Goal: Complete application form

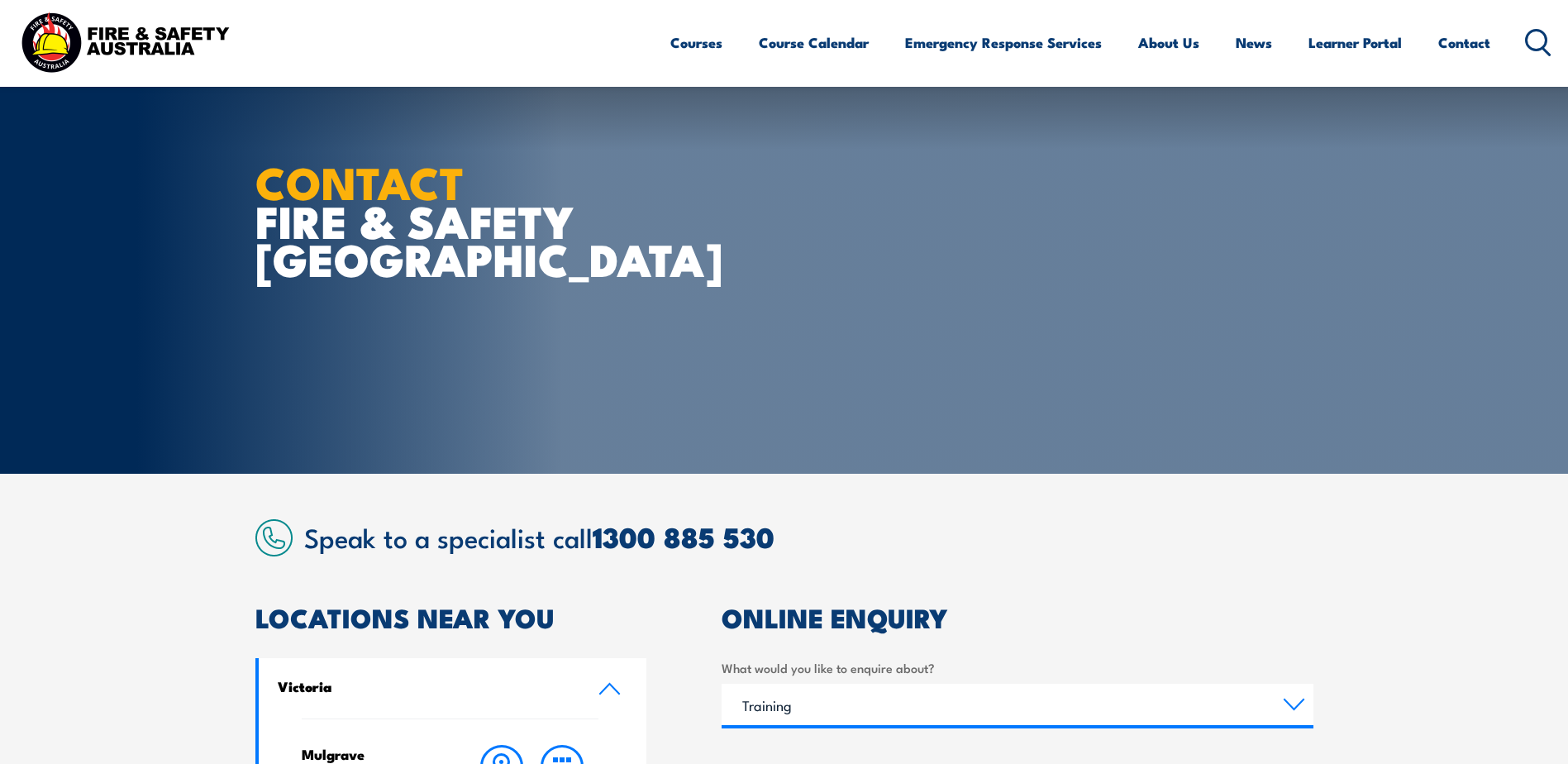
select select "Training"
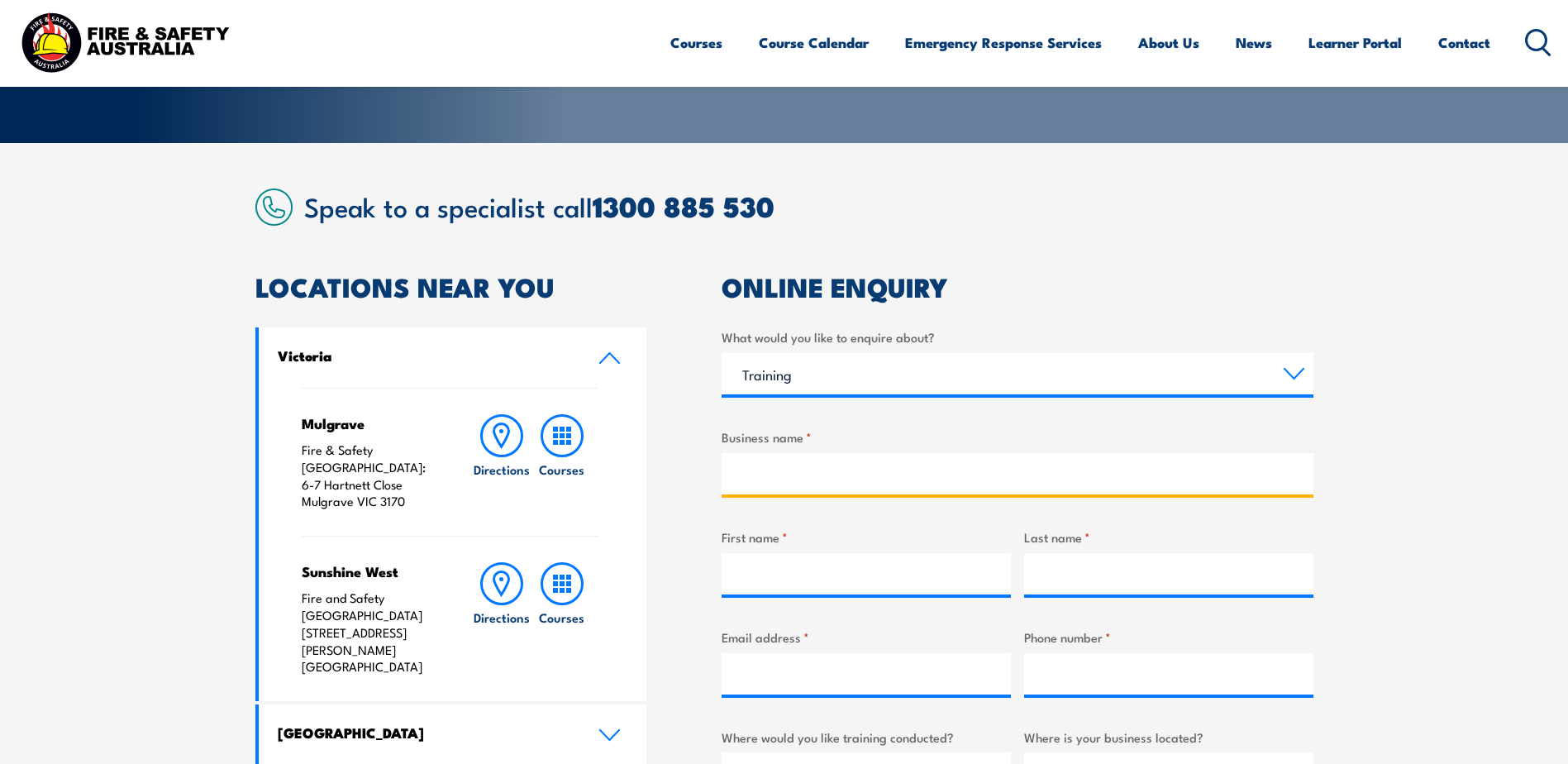
click at [809, 461] on input "Business name *" at bounding box center [1018, 473] width 592 height 41
type input "Aeroklas Asia Pacific Group"
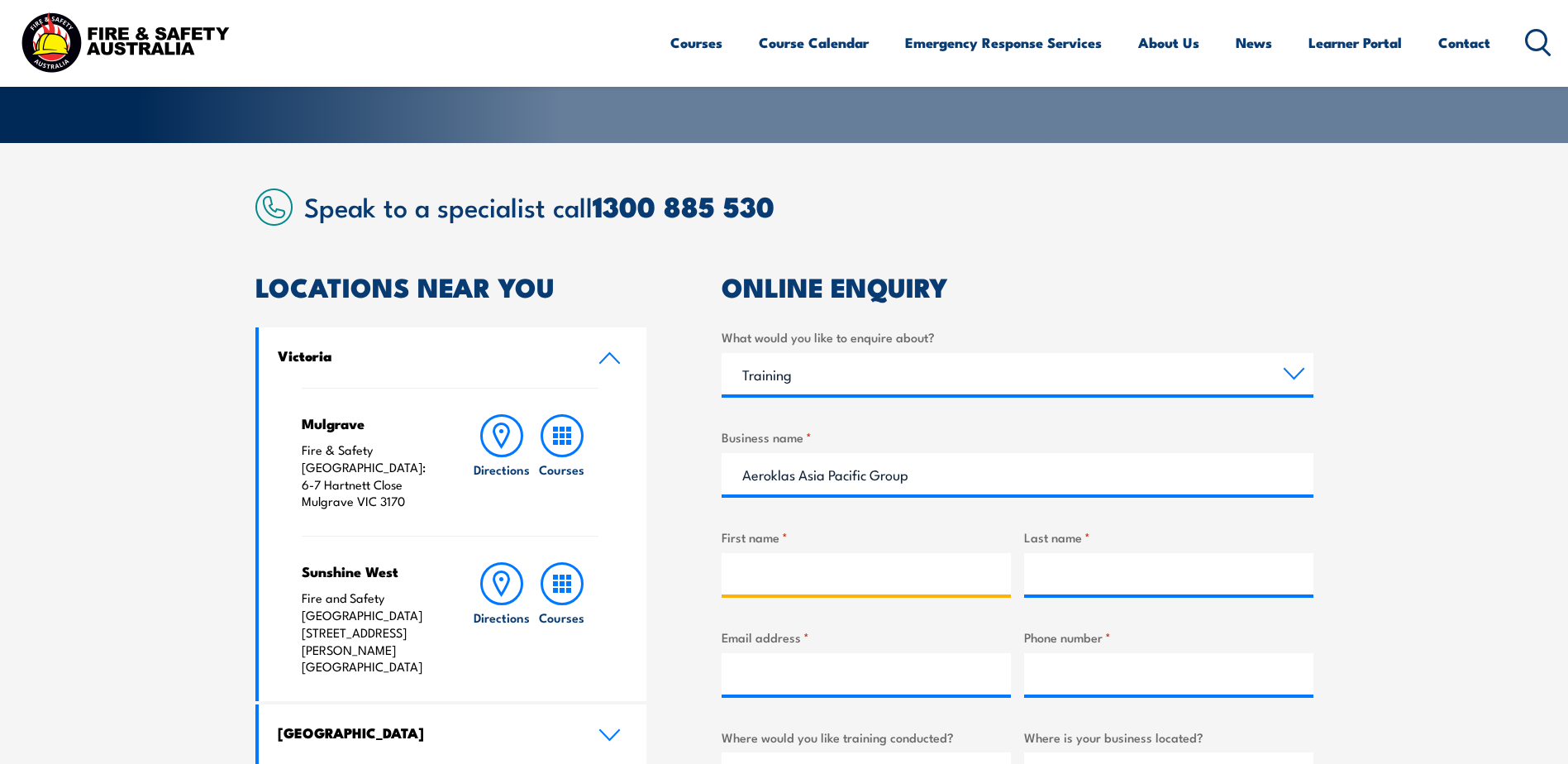
click at [740, 560] on input "First name *" at bounding box center [867, 574] width 289 height 41
type input "[PERSON_NAME]"
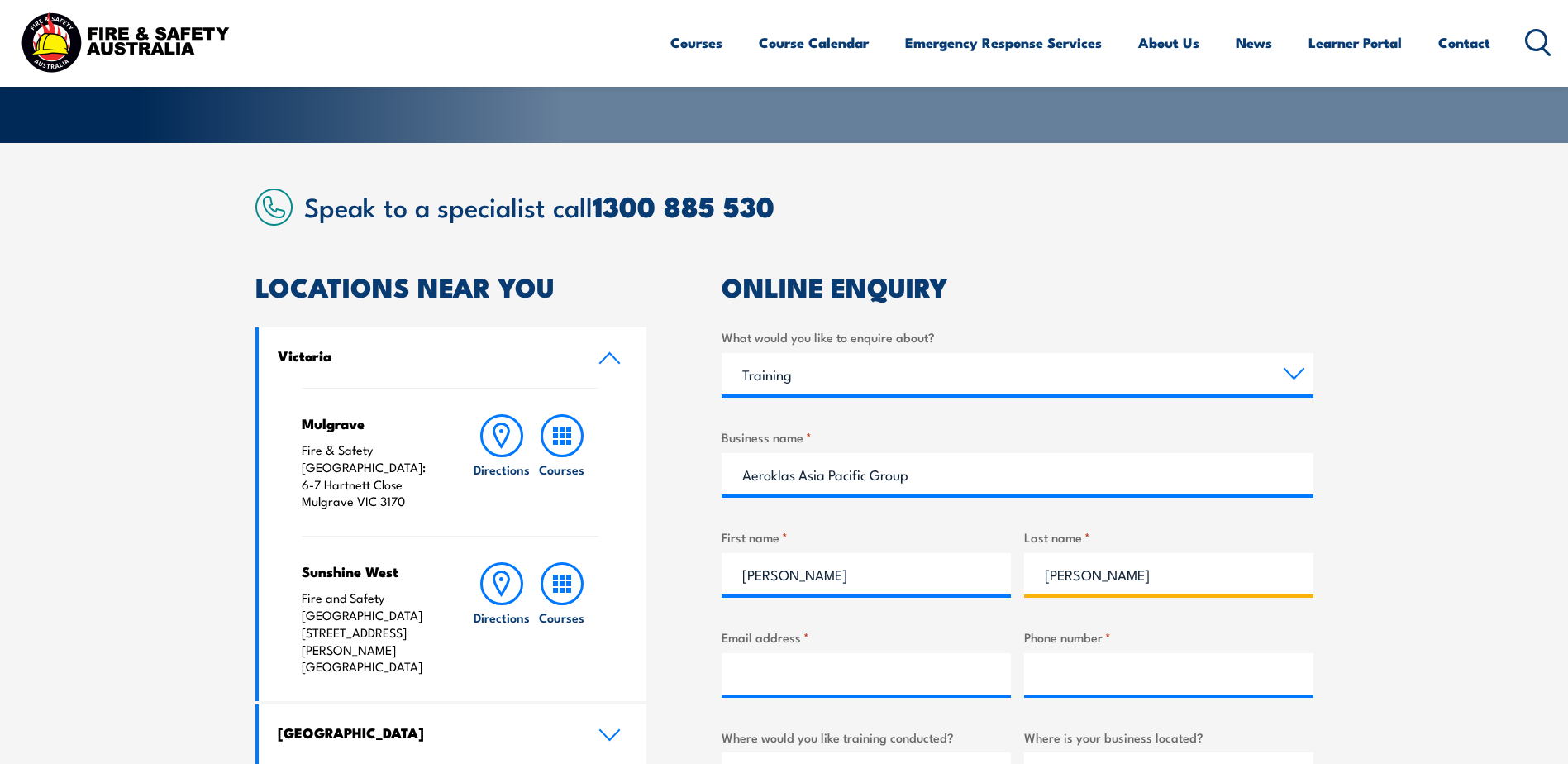
type input "[PERSON_NAME]"
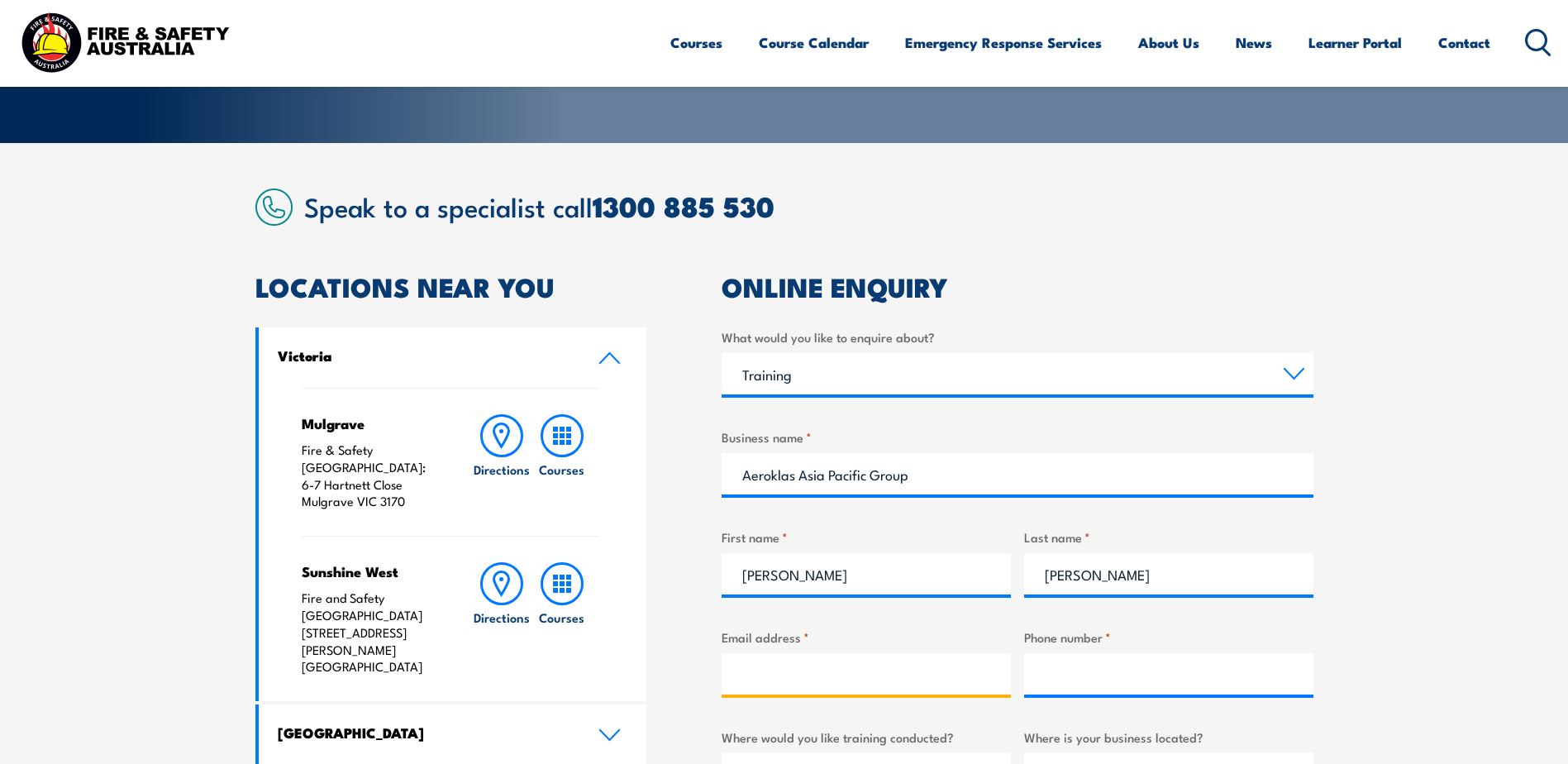
click at [790, 673] on input "Email address *" at bounding box center [867, 673] width 289 height 41
type input "[PERSON_NAME][EMAIL_ADDRESS][PERSON_NAME][DOMAIN_NAME]"
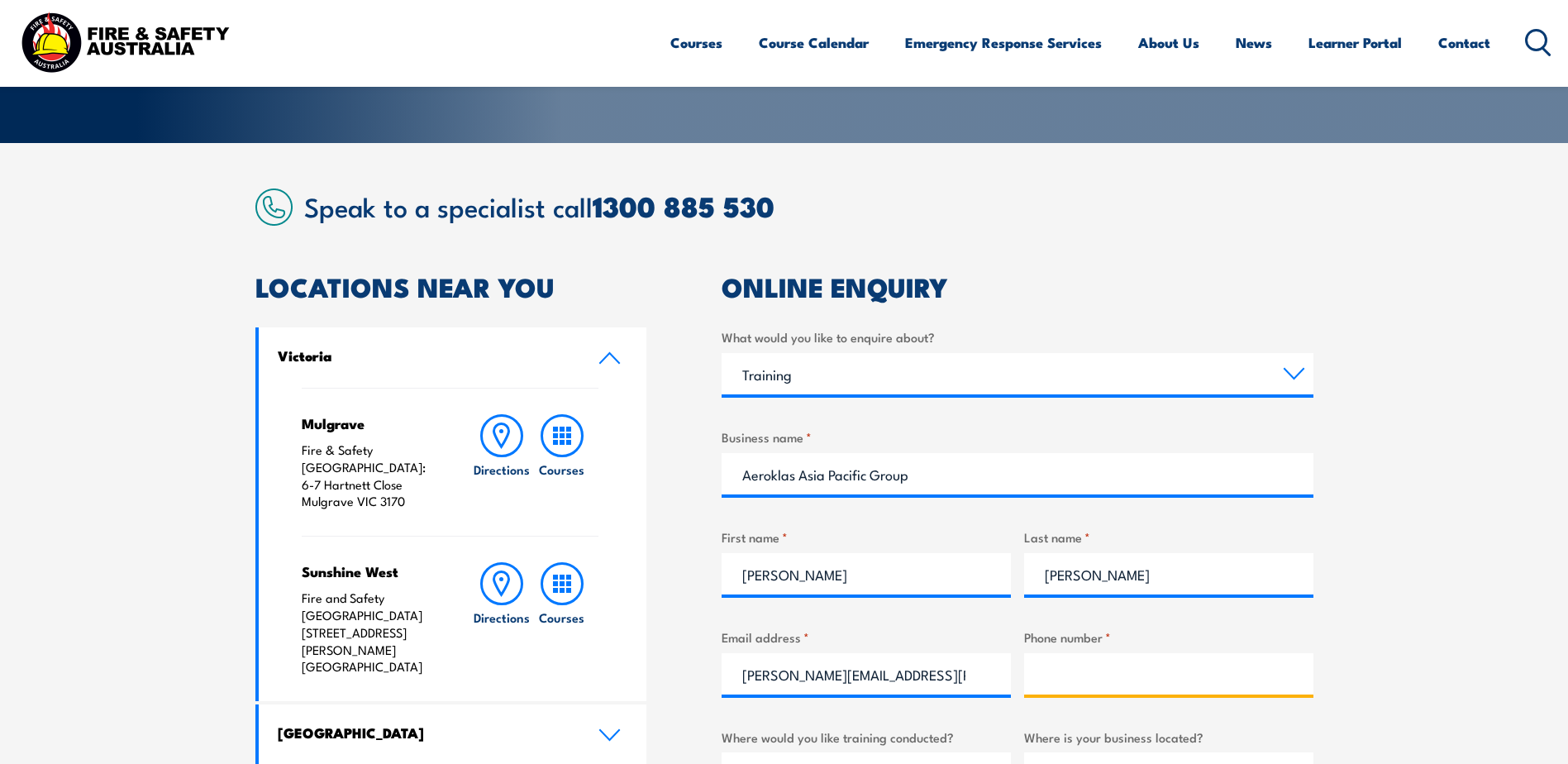
type input "0459355550"
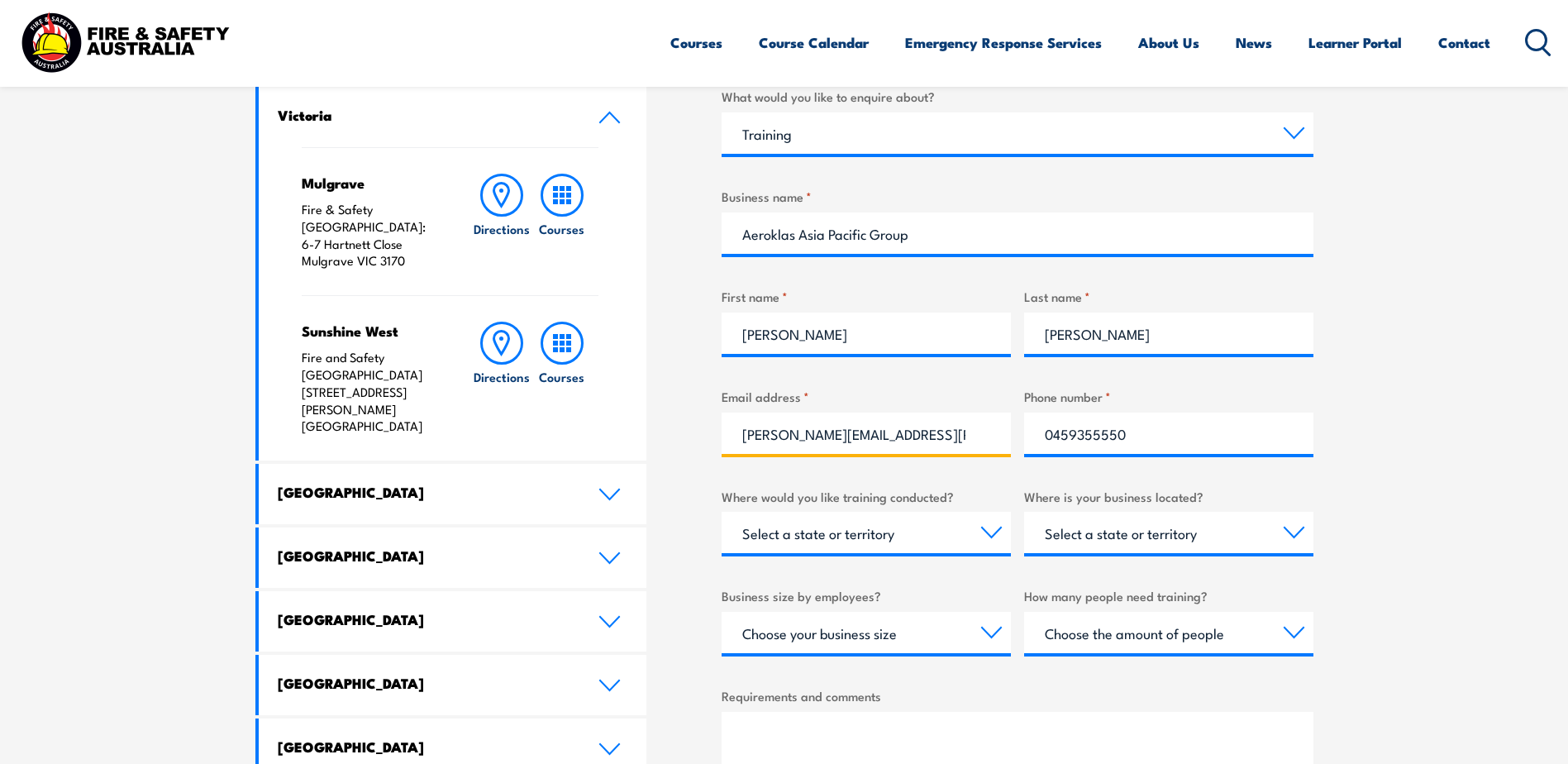
scroll to position [579, 0]
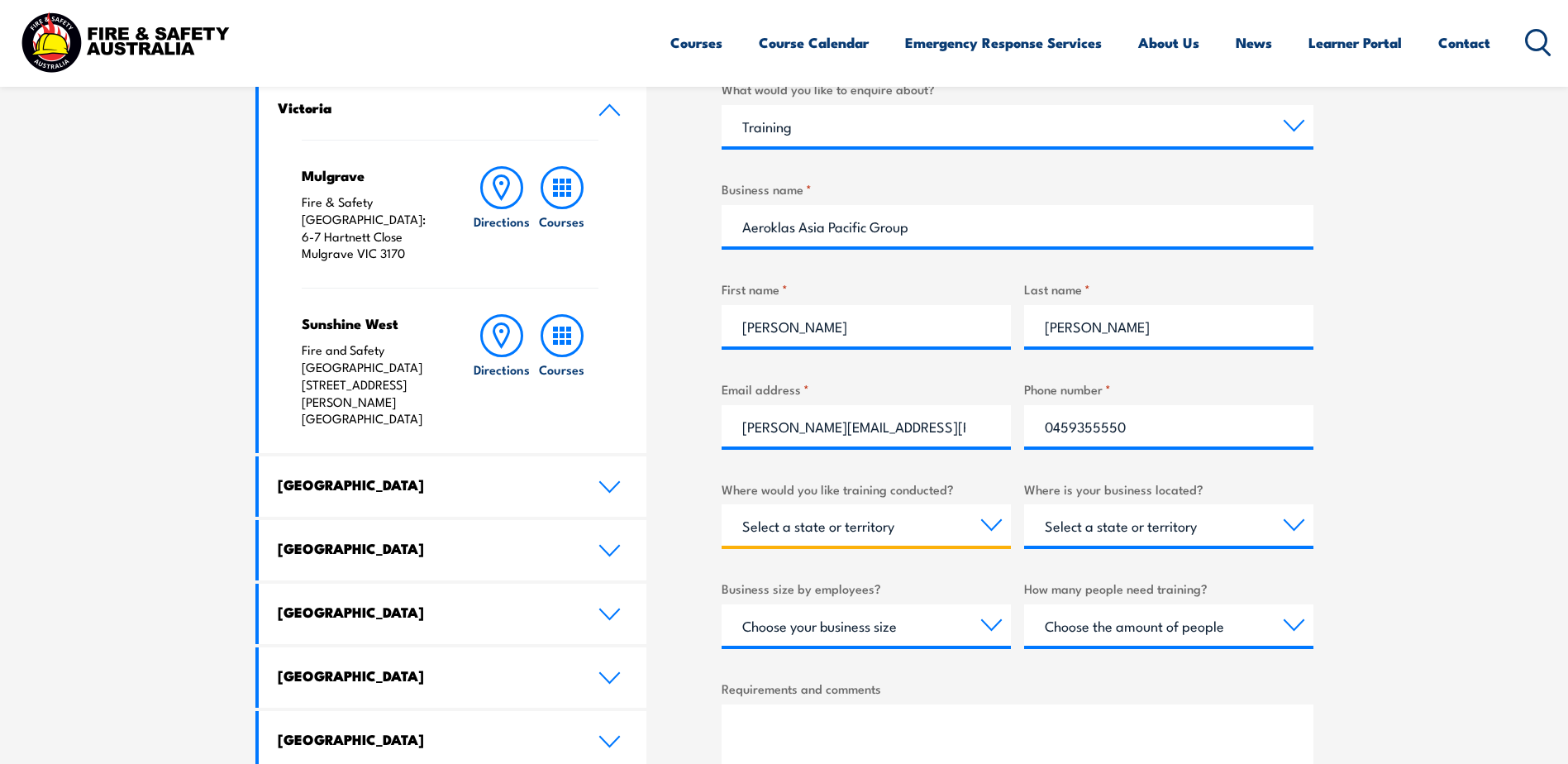
click at [874, 526] on select "Select a state or territory Nationally - multiple locations [GEOGRAPHIC_DATA] […" at bounding box center [867, 525] width 289 height 41
select select "QLD"
click at [722, 504] on select "Select a state or territory Nationally - multiple locations [GEOGRAPHIC_DATA] […" at bounding box center [867, 525] width 289 height 41
click at [1160, 530] on select "Select a state or territory [GEOGRAPHIC_DATA] [GEOGRAPHIC_DATA] [GEOGRAPHIC_DAT…" at bounding box center [1169, 525] width 289 height 41
select select "QLD"
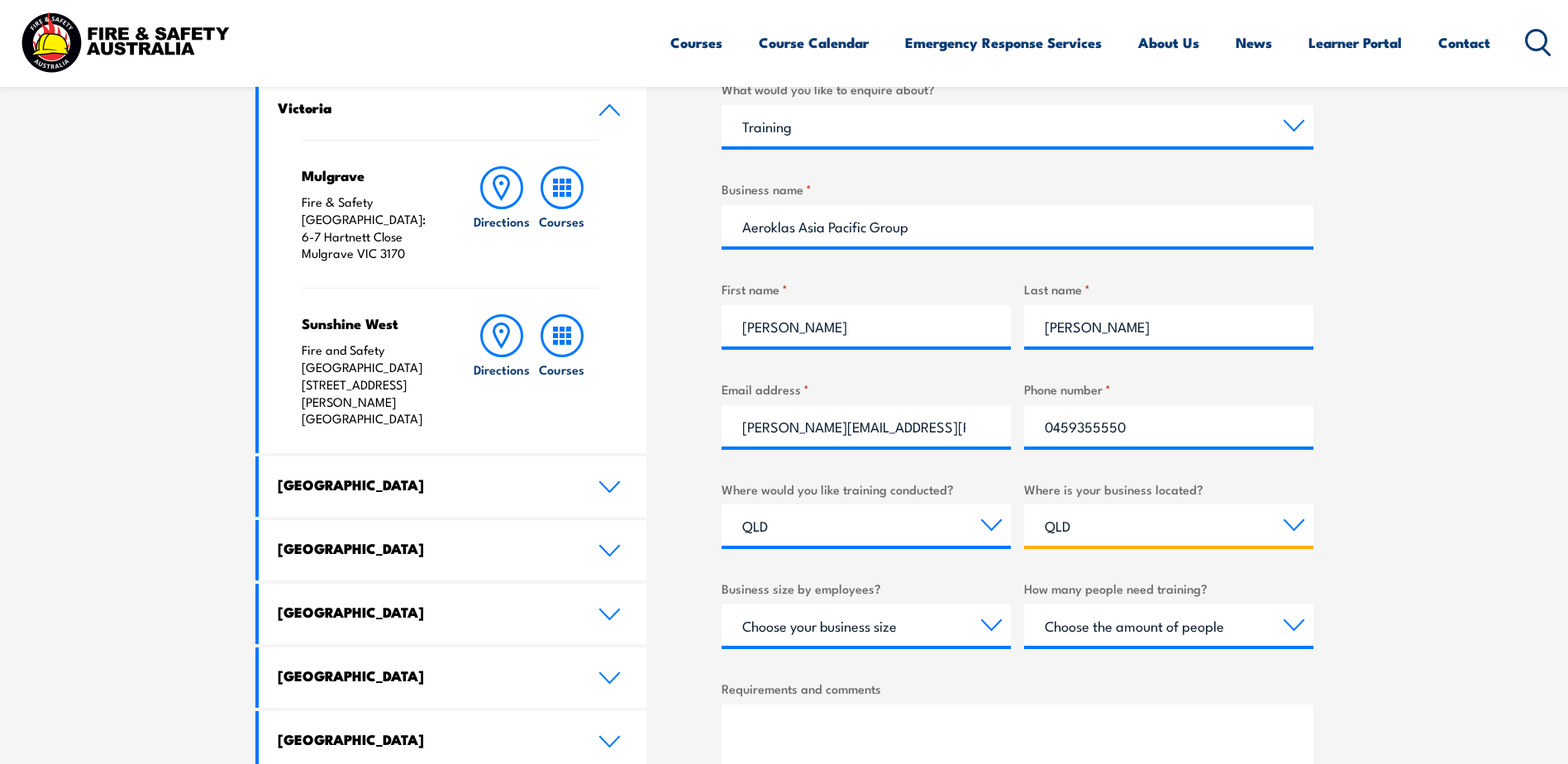
click at [1025, 504] on select "Select a state or territory [GEOGRAPHIC_DATA] [GEOGRAPHIC_DATA] [GEOGRAPHIC_DAT…" at bounding box center [1169, 525] width 289 height 41
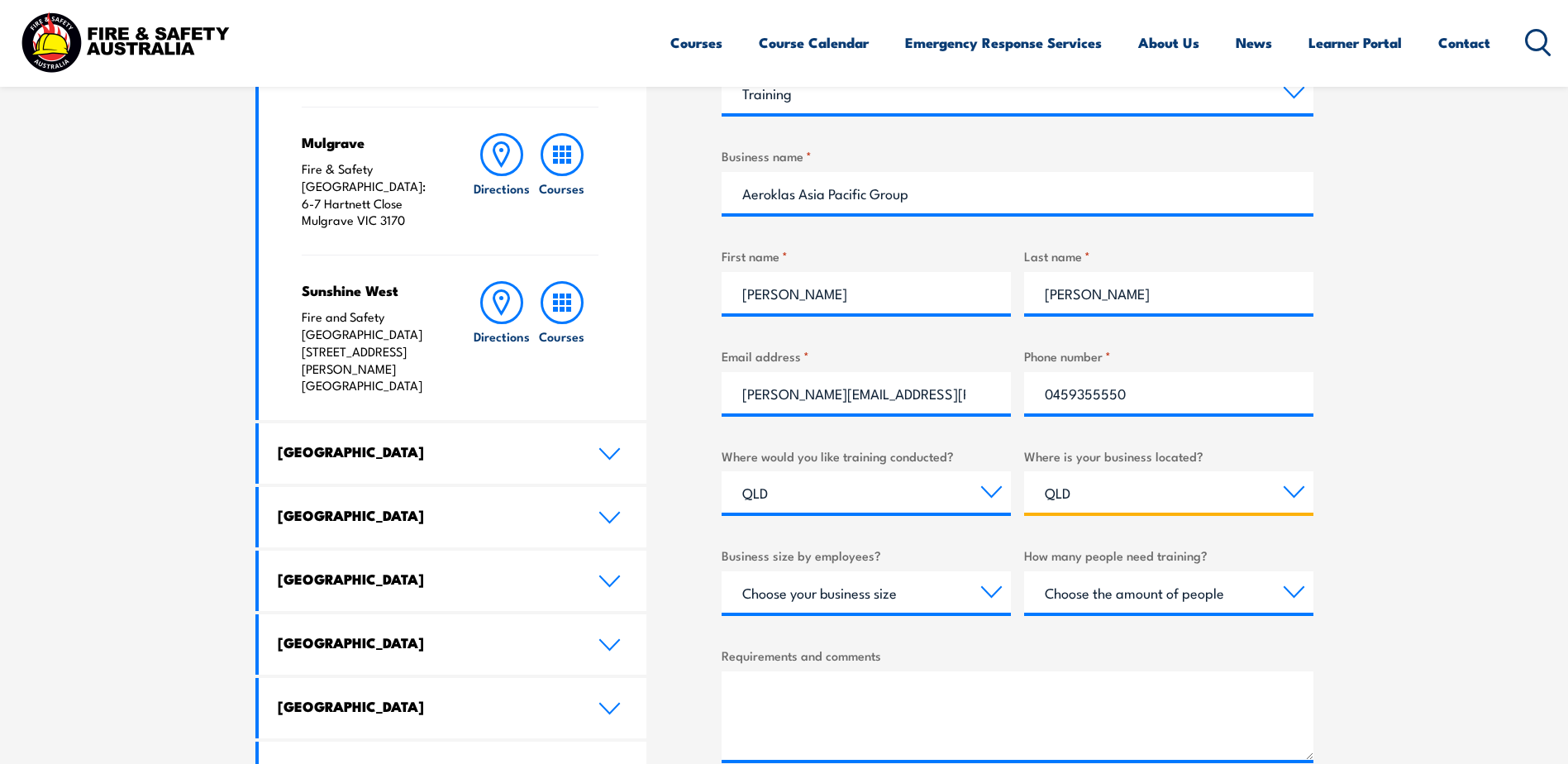
scroll to position [662, 0]
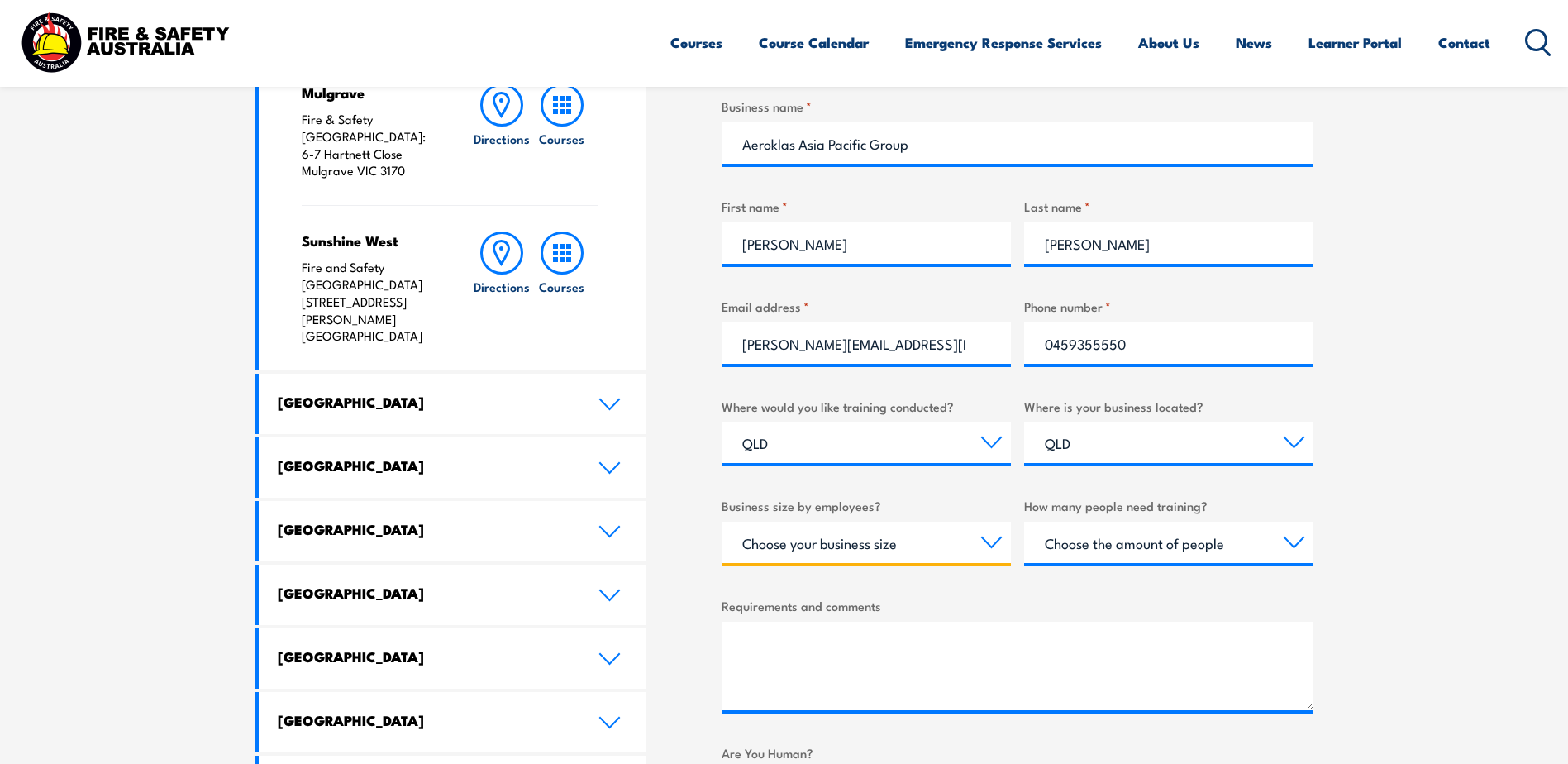
click at [933, 553] on select "Choose your business size 1 to 19 20 to 199 200+" at bounding box center [867, 541] width 289 height 41
select select "20 to 199"
click at [722, 521] on select "Choose your business size 1 to 19 20 to 199 200+" at bounding box center [867, 541] width 289 height 41
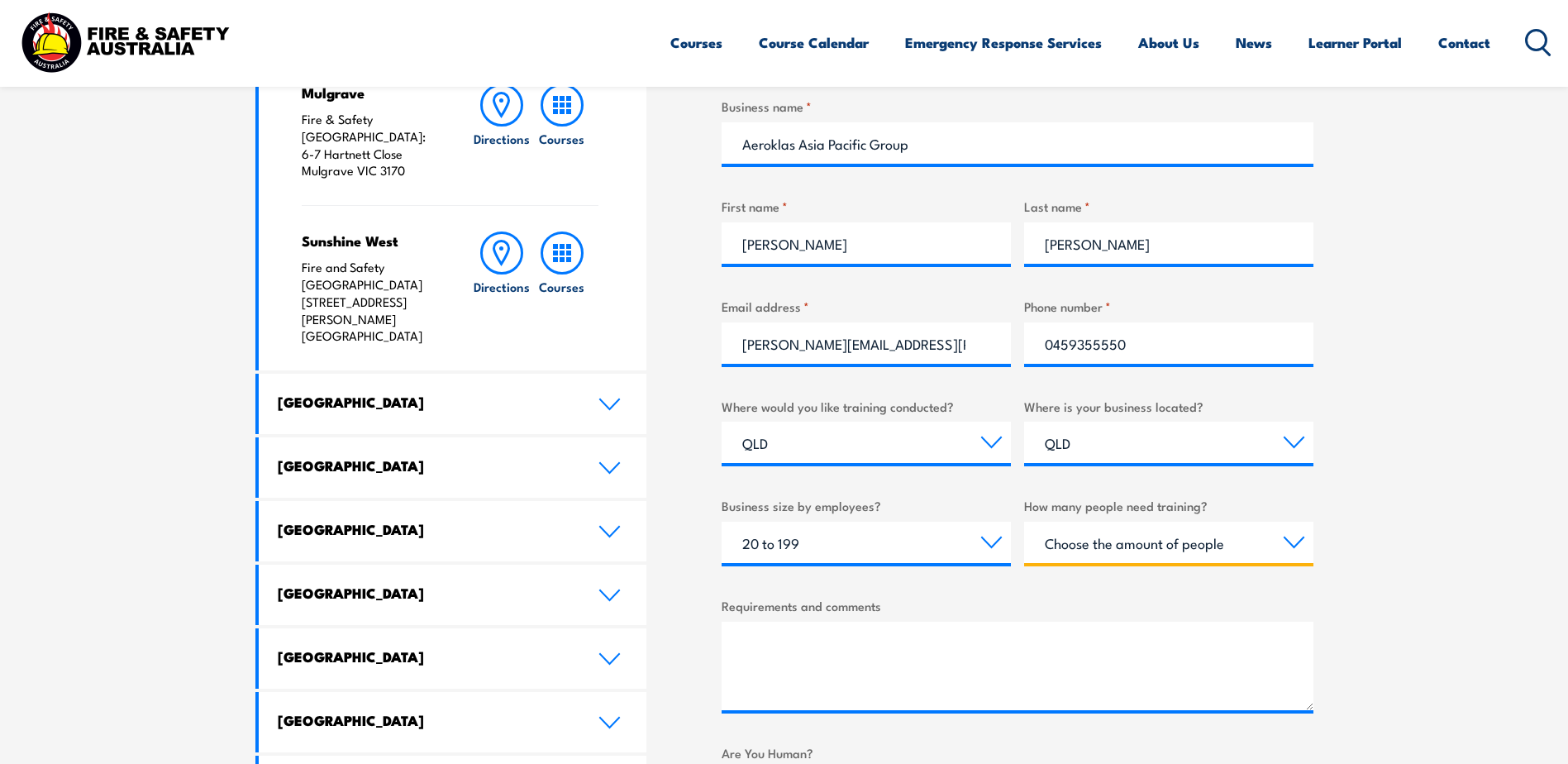
click at [1170, 547] on select "Choose the amount of people 1 to 4 5 to 19 20+" at bounding box center [1169, 541] width 289 height 41
select select "1 to 4"
click at [1025, 521] on select "Choose the amount of people 1 to 4 5 to 19 20+" at bounding box center [1169, 541] width 289 height 41
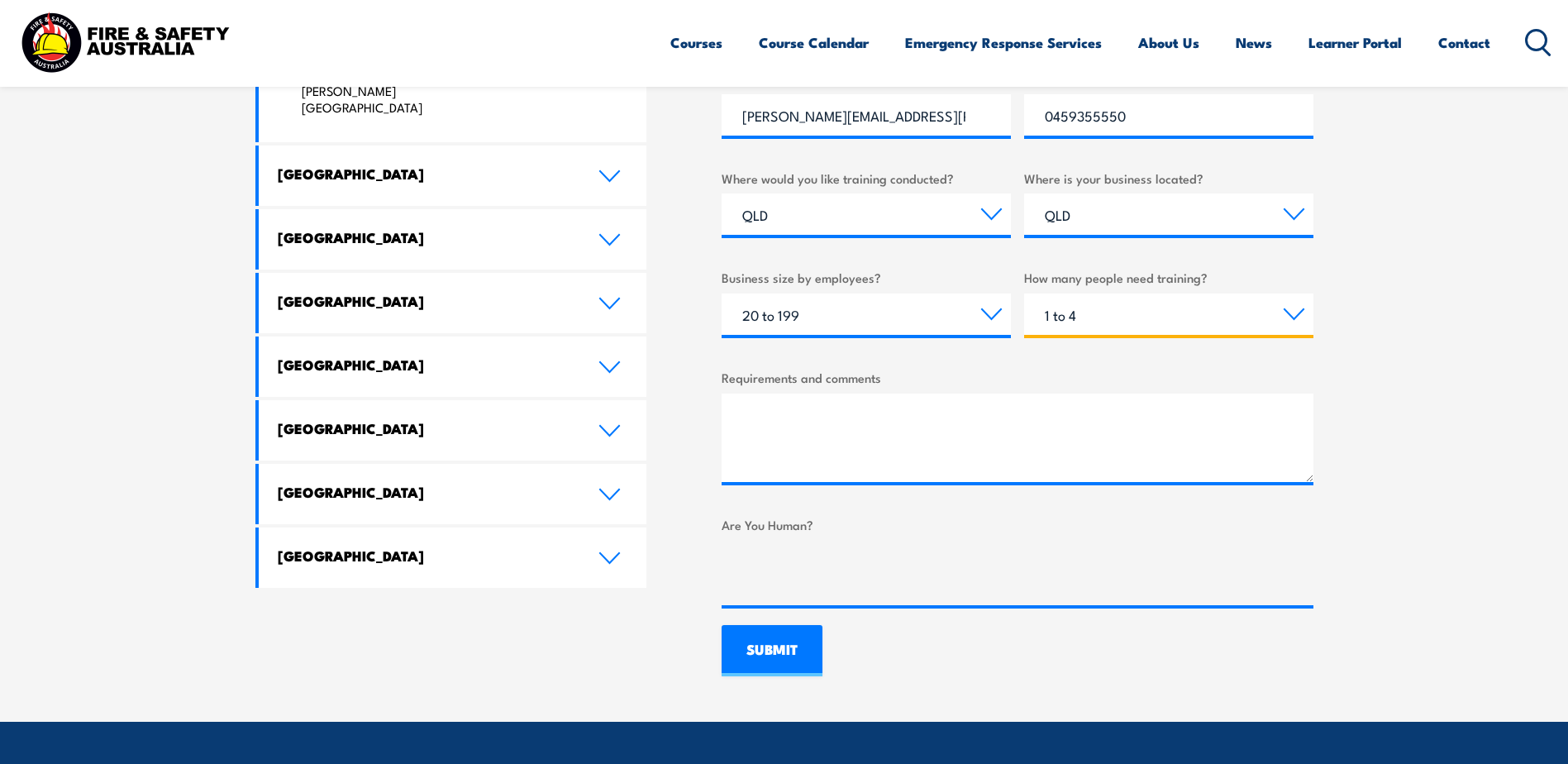
scroll to position [992, 0]
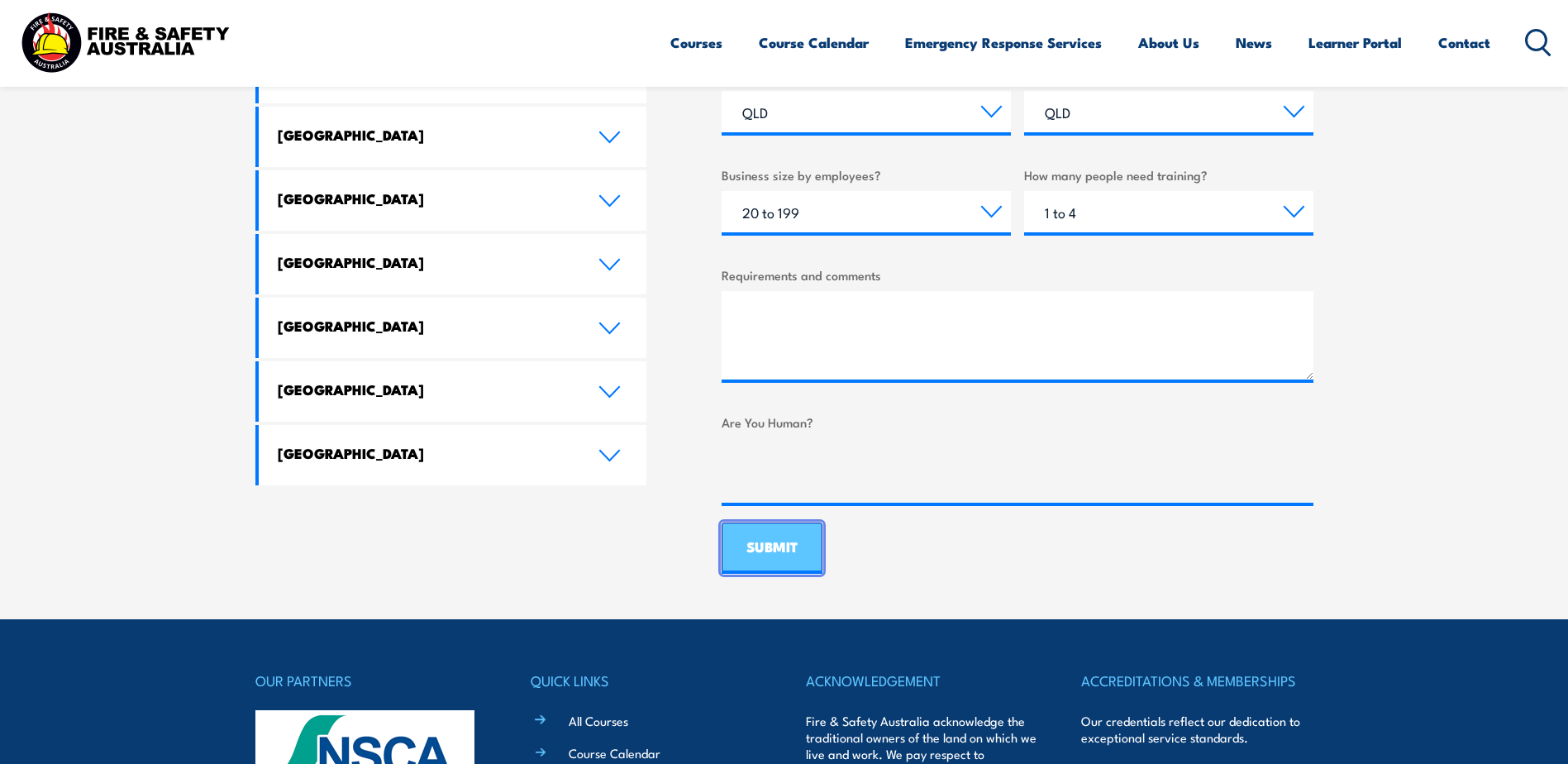
click at [801, 562] on input "SUBMIT" at bounding box center [772, 547] width 101 height 52
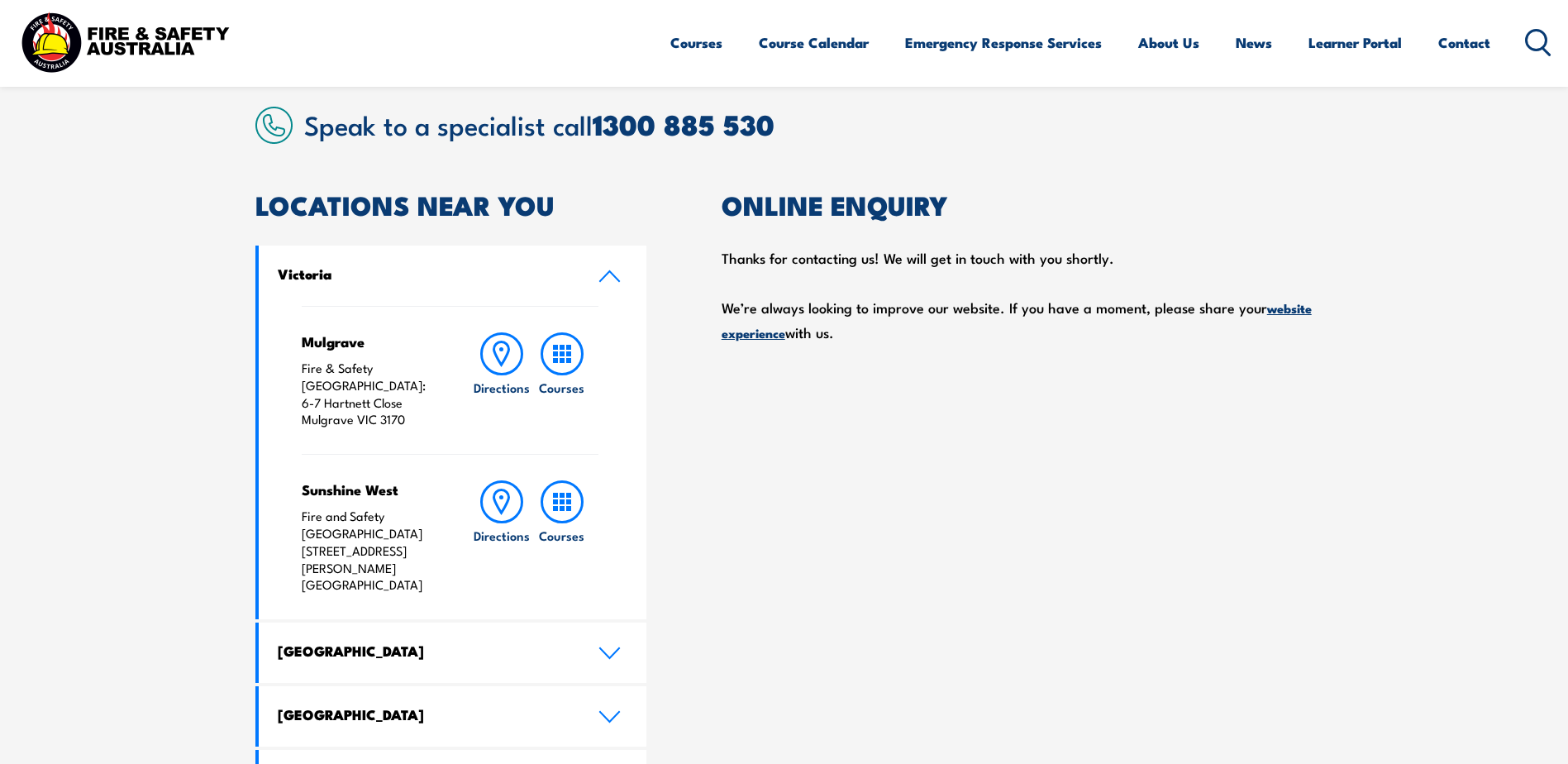
scroll to position [414, 0]
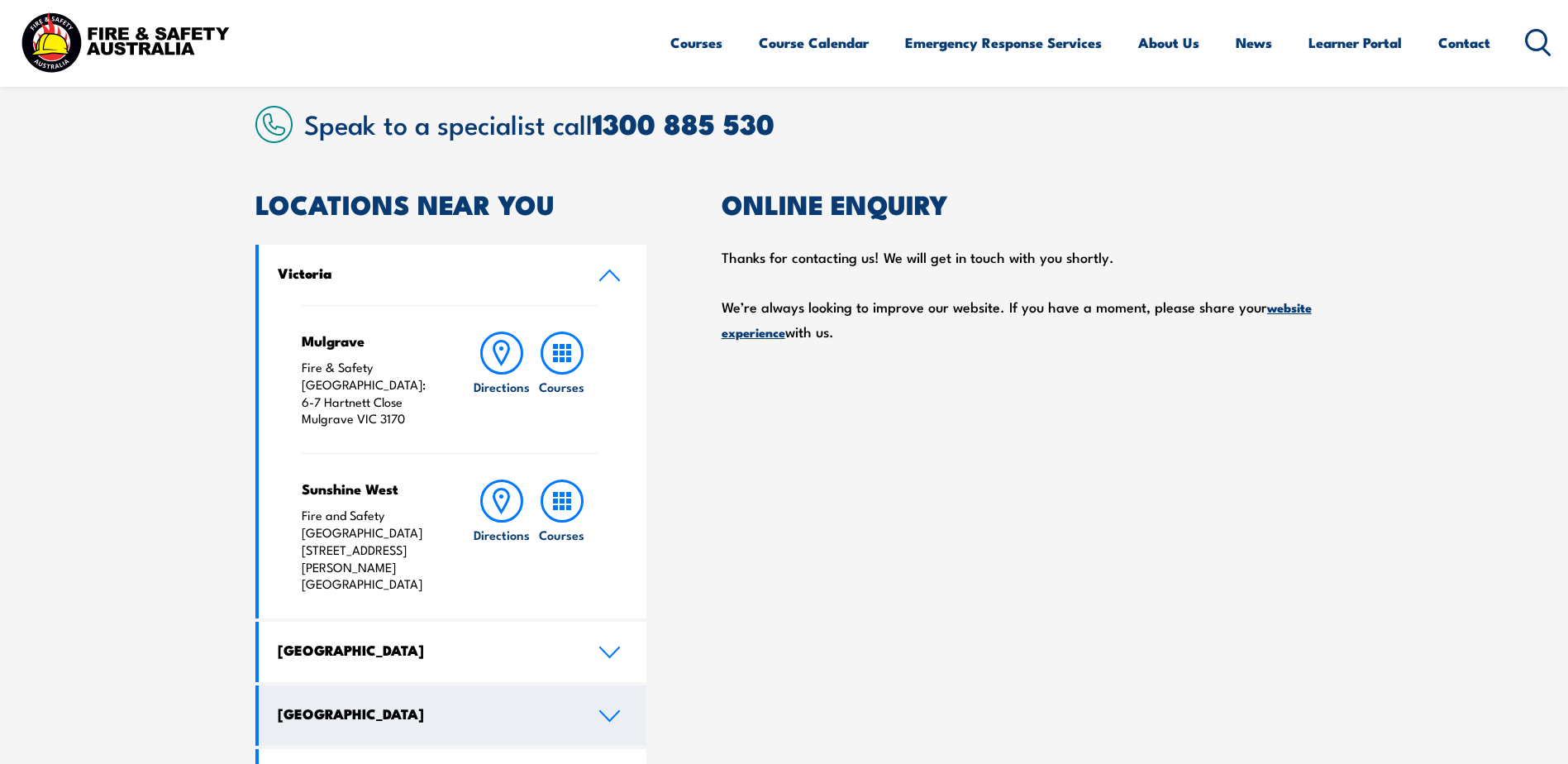
click at [564, 704] on h4 "[GEOGRAPHIC_DATA]" at bounding box center [426, 712] width 296 height 18
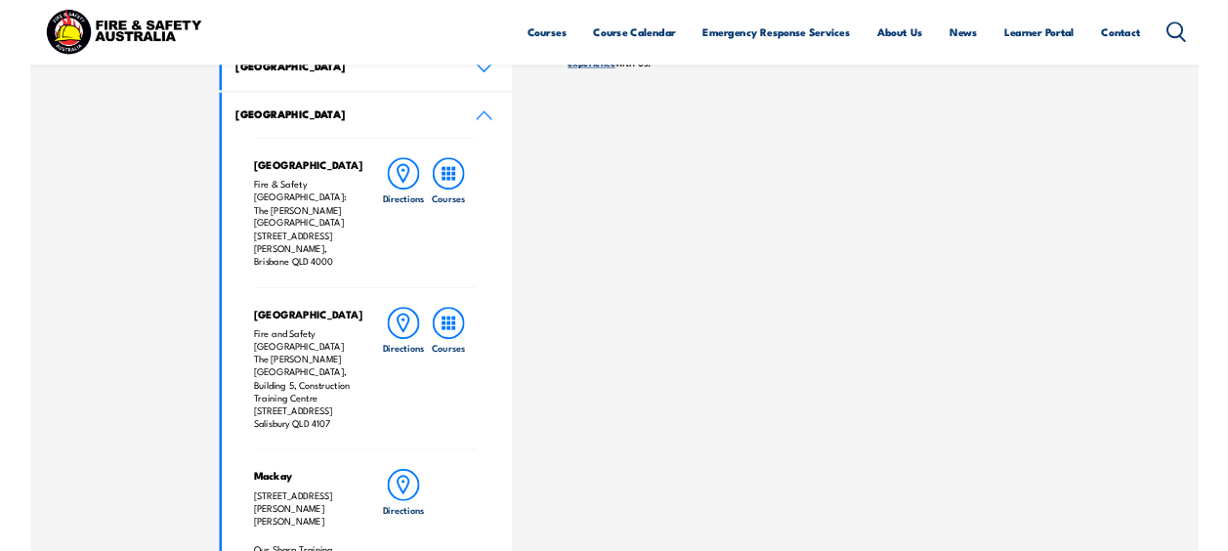
scroll to position [721, 0]
